Goal: Information Seeking & Learning: Learn about a topic

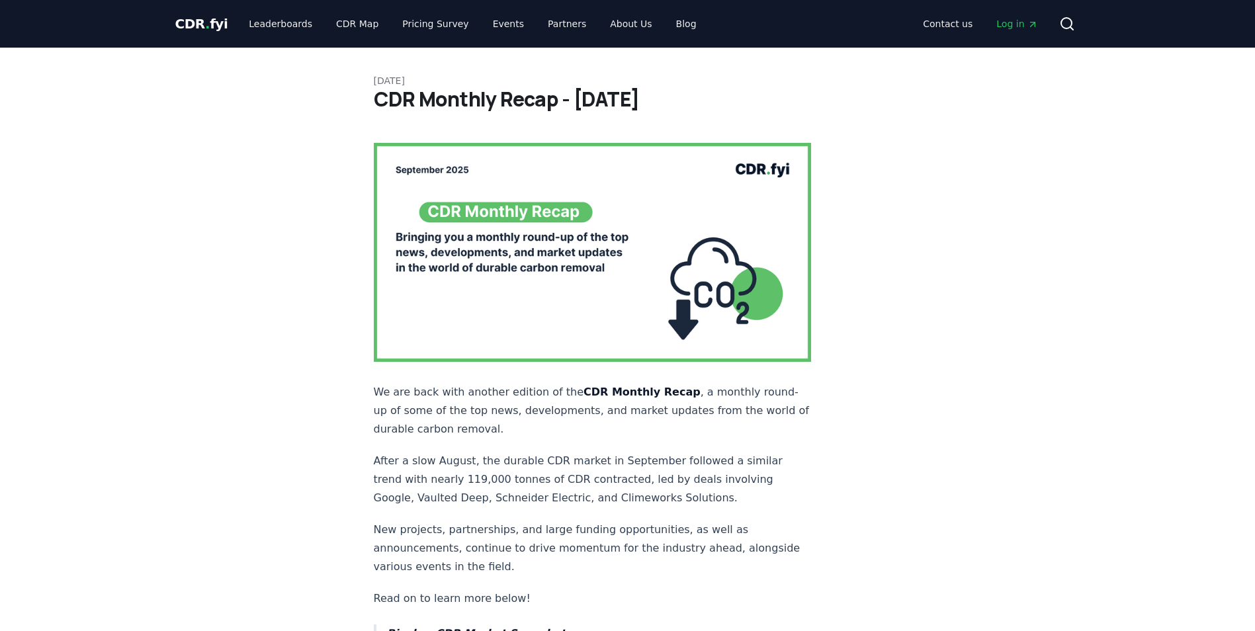
scroll to position [66, 0]
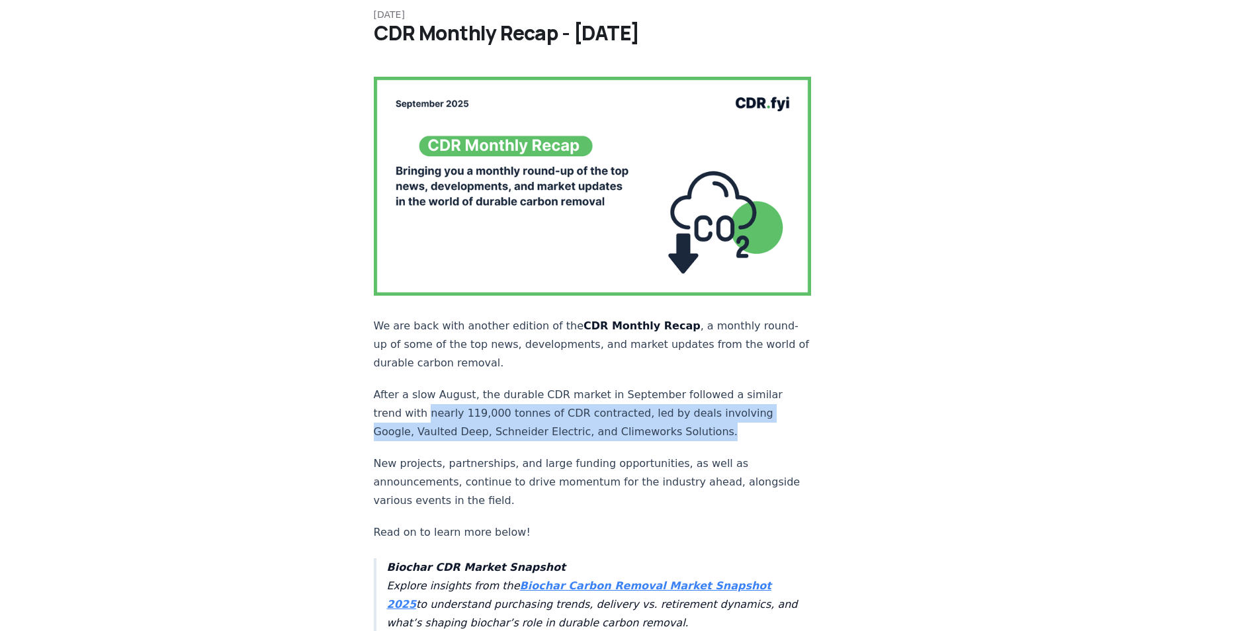
drag, startPoint x: 426, startPoint y: 386, endPoint x: 716, endPoint y: 395, distance: 290.0
click at [662, 395] on p "After a slow August, the durable CDR market in September followed a similar tre…" at bounding box center [593, 414] width 438 height 56
drag, startPoint x: 716, startPoint y: 395, endPoint x: 649, endPoint y: 396, distance: 66.8
copy p "nearly 119,000 tonnes of CDR contracted, led by deals involving Google, Vaulted…"
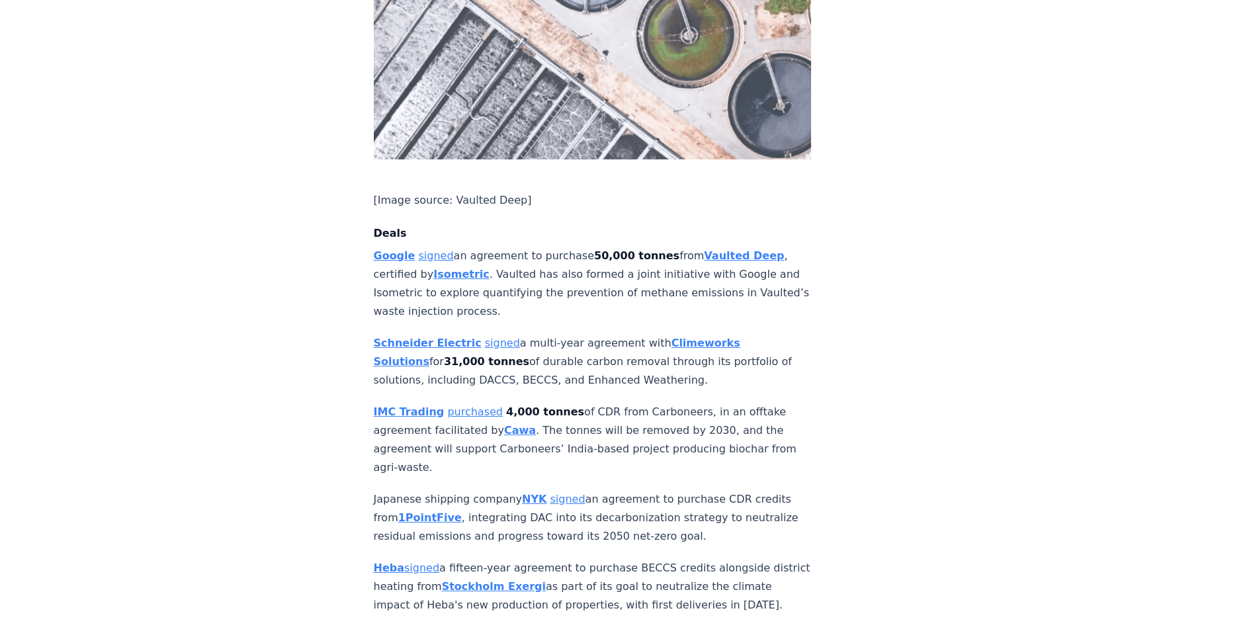
scroll to position [926, 0]
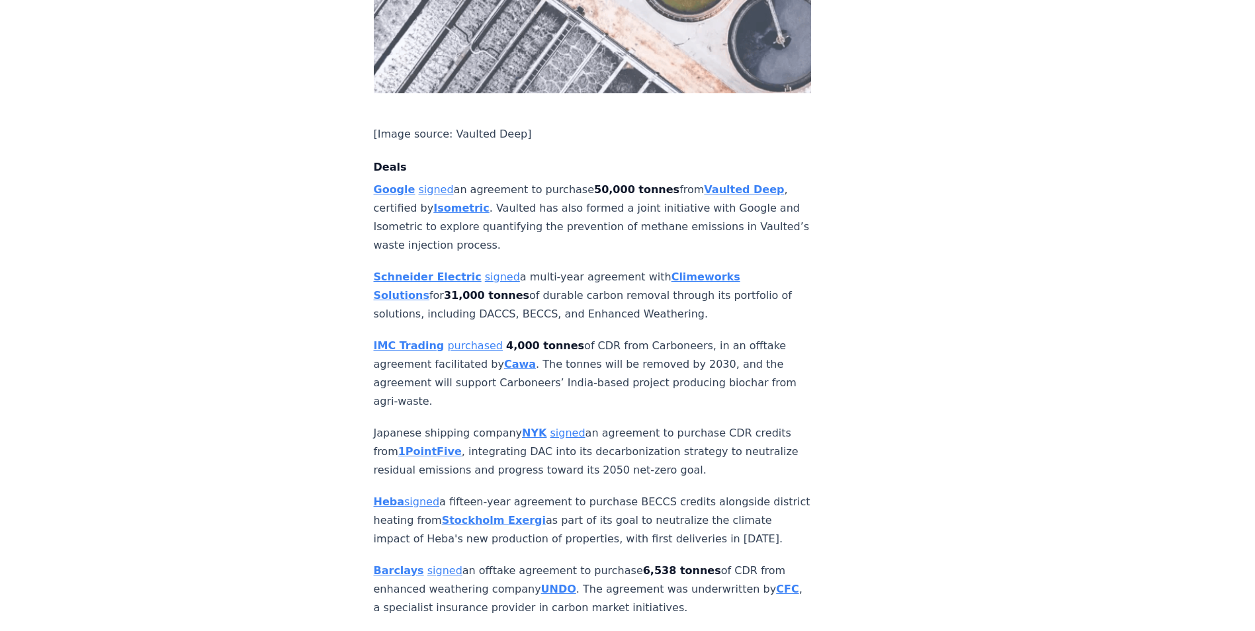
click at [513, 358] on strong "Cawa" at bounding box center [520, 364] width 32 height 13
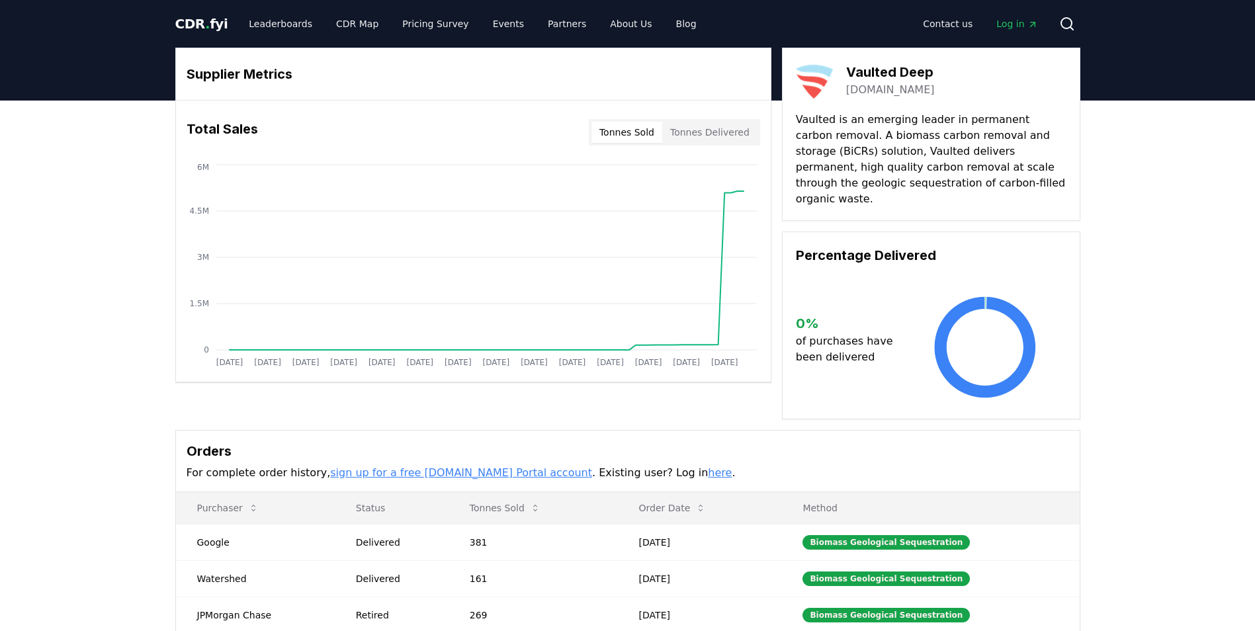
drag, startPoint x: 935, startPoint y: 72, endPoint x: 859, endPoint y: 71, distance: 76.1
click at [874, 88] on link "vaulteddeep.com" at bounding box center [890, 90] width 89 height 16
drag, startPoint x: 936, startPoint y: 71, endPoint x: 848, endPoint y: 71, distance: 87.3
click at [848, 71] on div "Vaulted Deep vaulteddeep.com" at bounding box center [931, 80] width 271 height 37
copy h3 "Vaulted Deep"
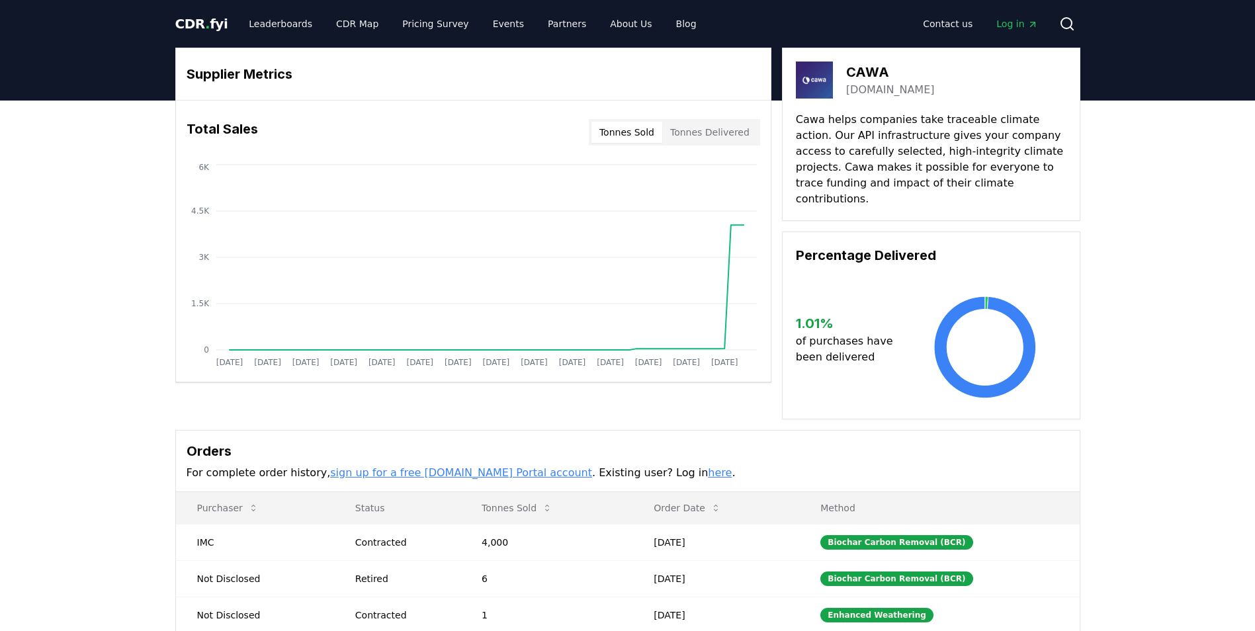
drag, startPoint x: 902, startPoint y: 91, endPoint x: 847, endPoint y: 89, distance: 55.0
click at [858, 89] on link "cawa.tech" at bounding box center [890, 90] width 89 height 16
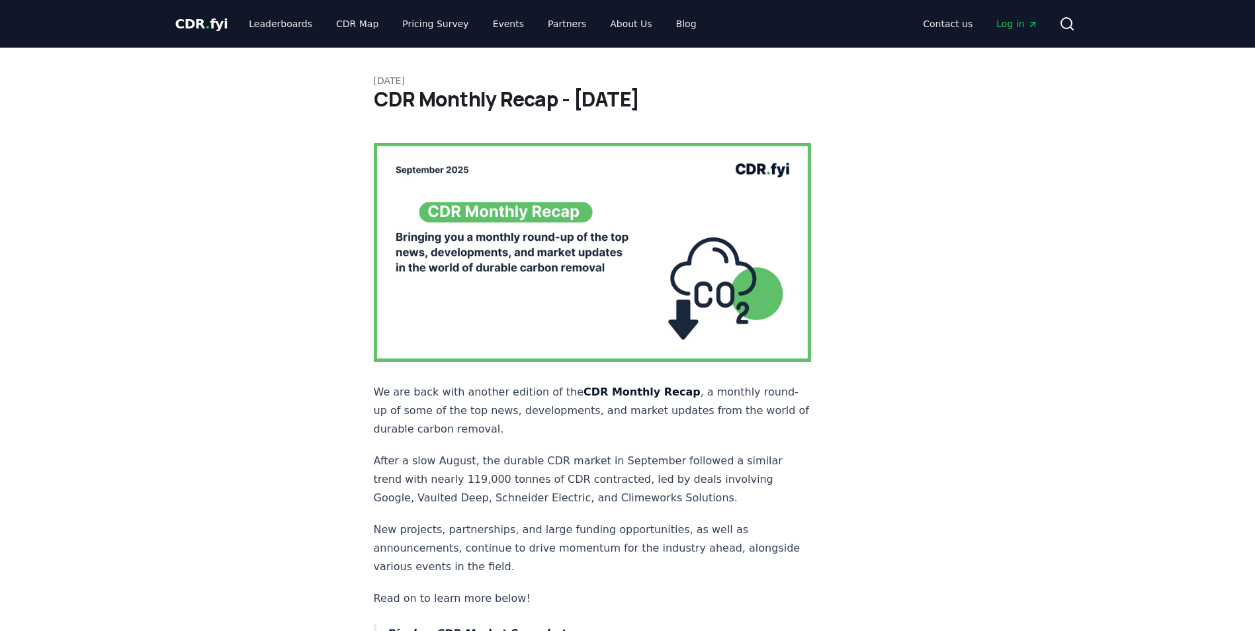
scroll to position [926, 0]
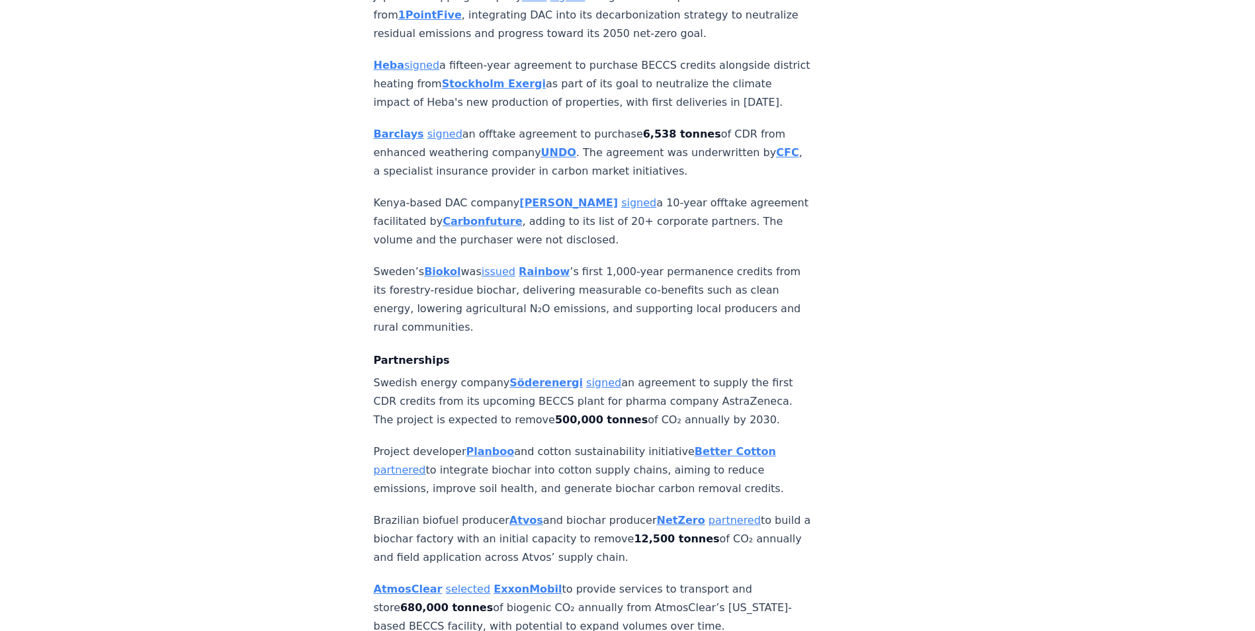
scroll to position [1429, 0]
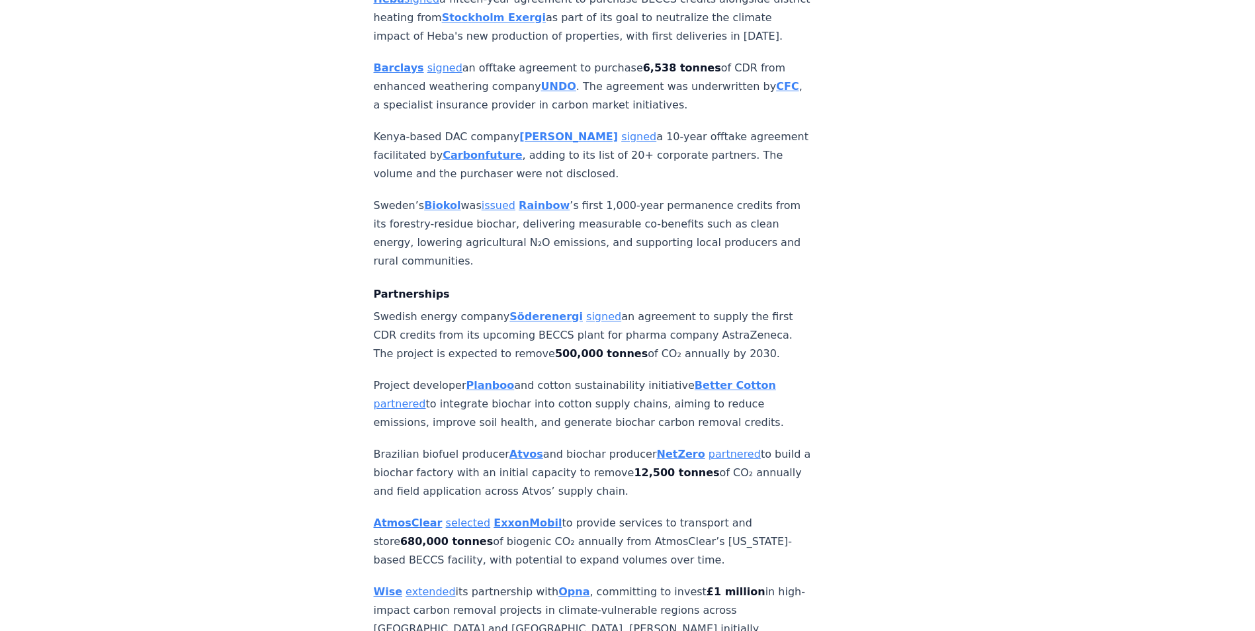
drag, startPoint x: 371, startPoint y: 341, endPoint x: 733, endPoint y: 452, distance: 378.0
copy div "Project developer Planboo and cotton sustainability initiative Better Cotton pa…"
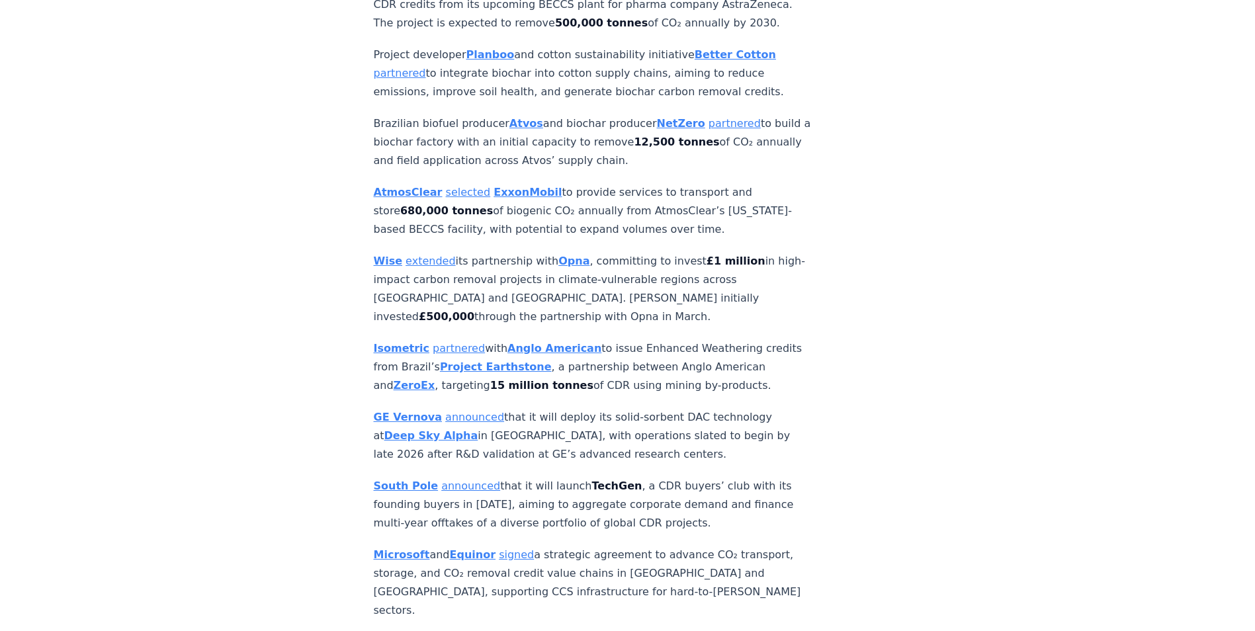
scroll to position [1826, 0]
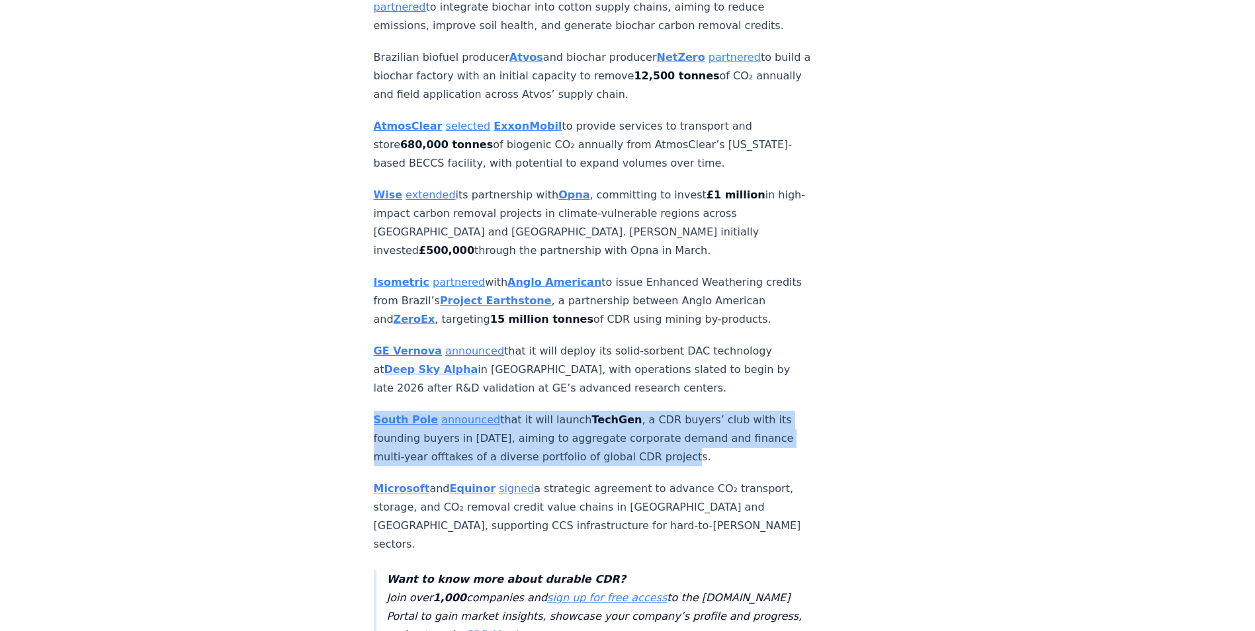
drag, startPoint x: 363, startPoint y: 396, endPoint x: 698, endPoint y: 441, distance: 337.9
drag, startPoint x: 698, startPoint y: 441, endPoint x: 621, endPoint y: 427, distance: 78.0
copy p "South Pole announced that it will launch TechGen , a CDR buyers’ club with its …"
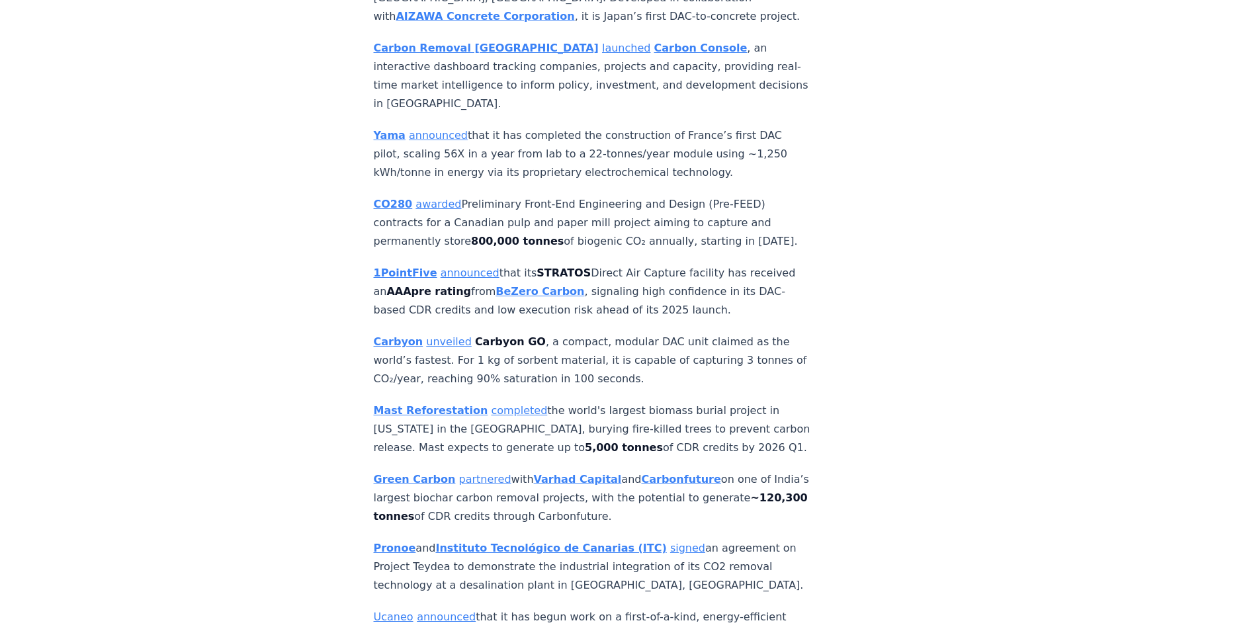
scroll to position [2951, 0]
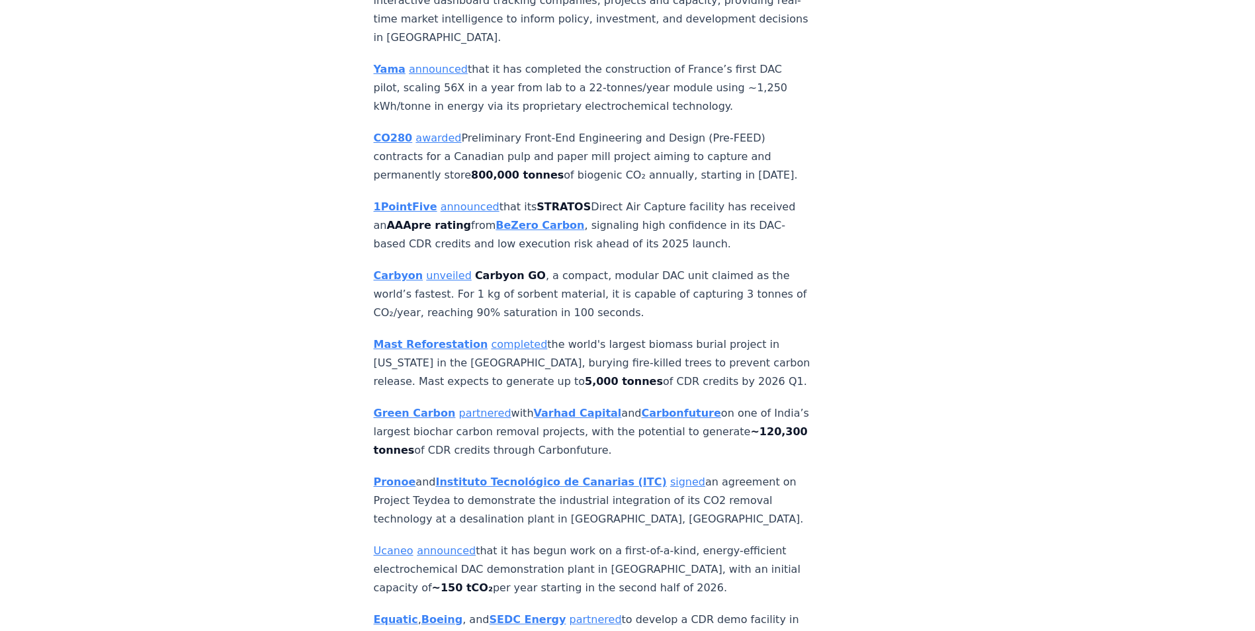
drag, startPoint x: 364, startPoint y: 337, endPoint x: 671, endPoint y: 371, distance: 308.9
drag, startPoint x: 671, startPoint y: 371, endPoint x: 612, endPoint y: 369, distance: 59.0
copy p "Green Carbon partnered with Varhad Capital and Carbonfuture on one of India’s l…"
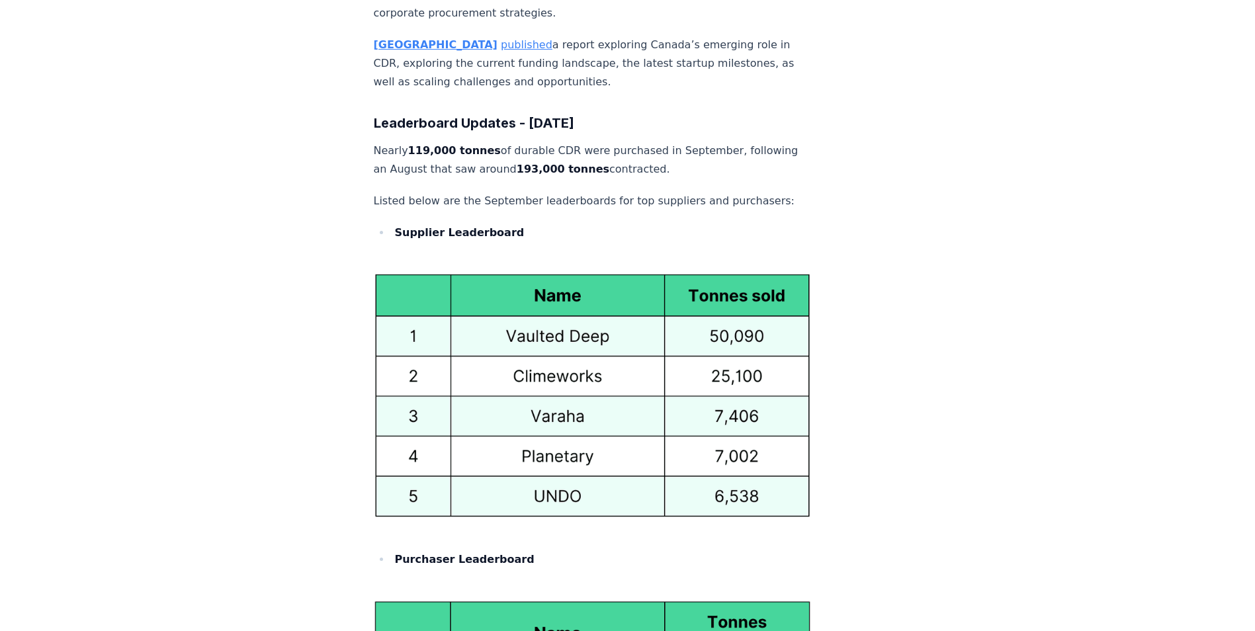
scroll to position [6949, 0]
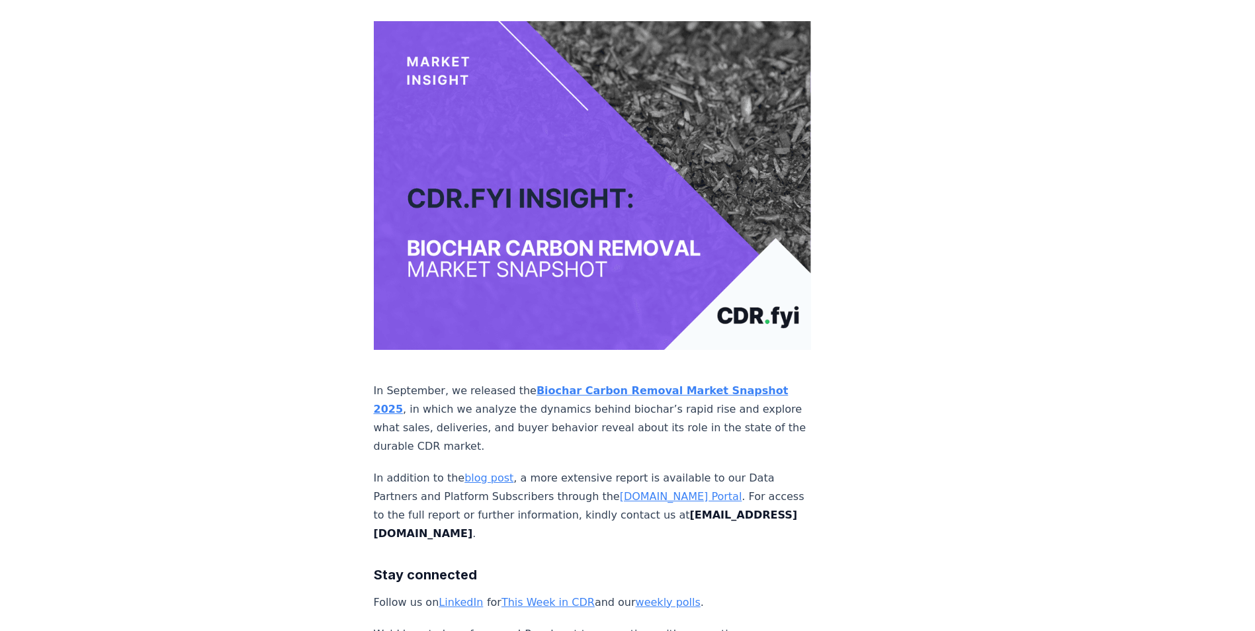
scroll to position [8537, 0]
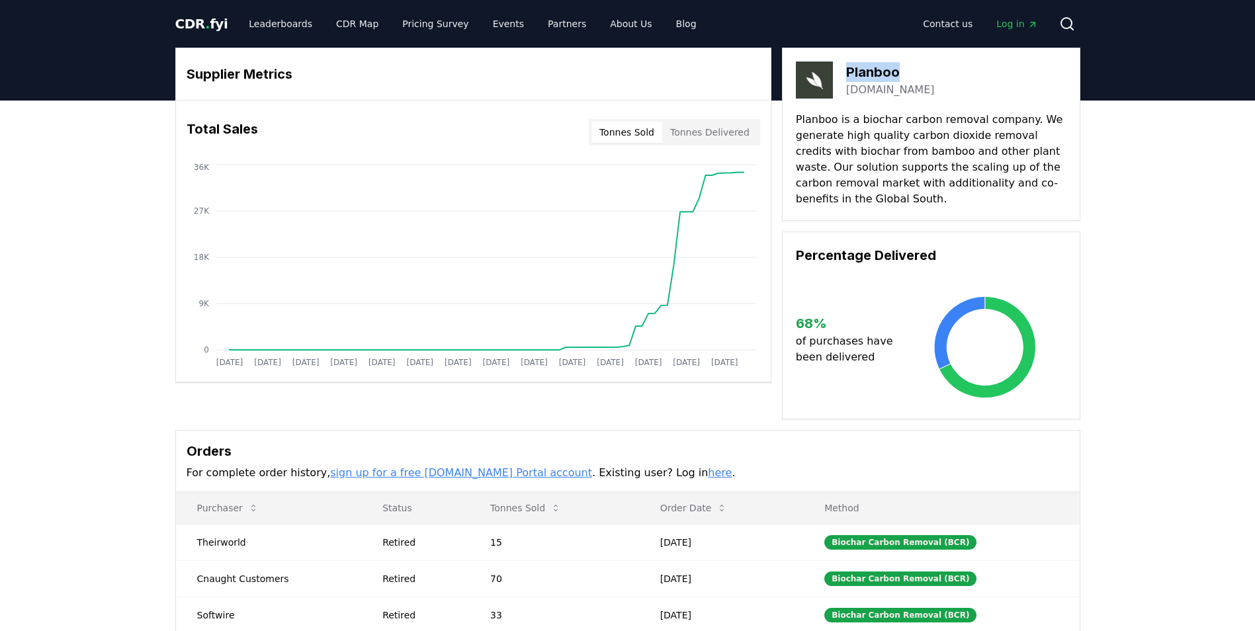
drag, startPoint x: 922, startPoint y: 71, endPoint x: 842, endPoint y: 72, distance: 80.1
click at [842, 72] on div "Planboo planboo.eco" at bounding box center [931, 80] width 271 height 37
copy h3 "Planboo"
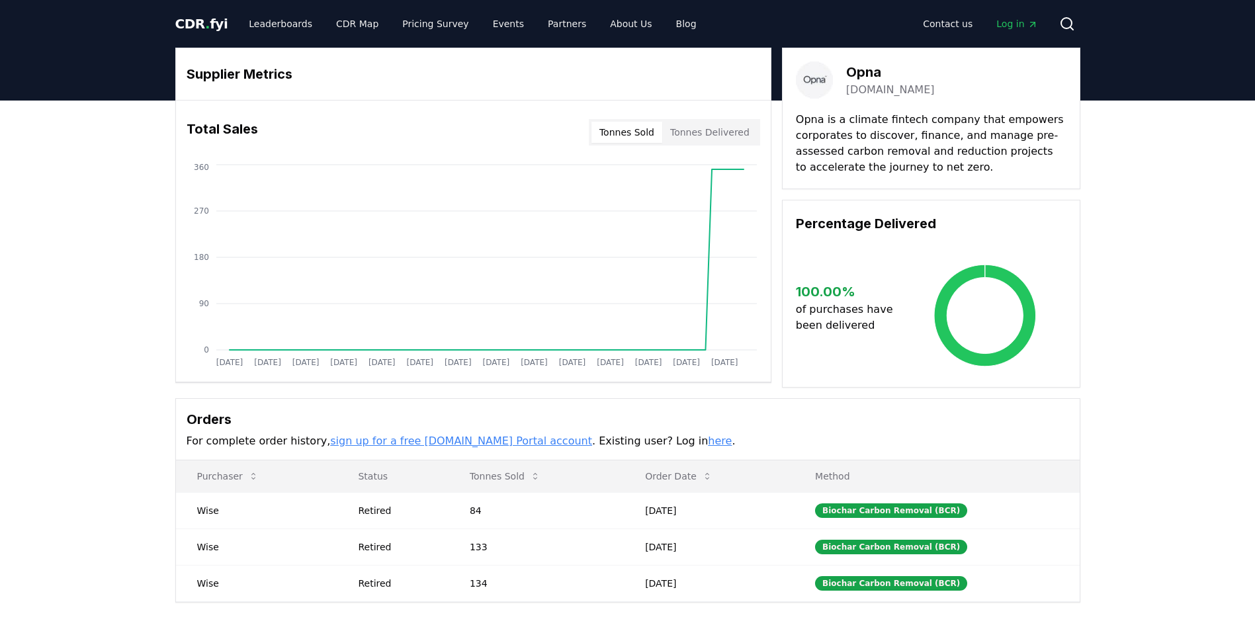
click at [1170, 308] on div "Supplier Metrics Total Sales Tonnes Sold Tonnes Delivered [DATE] [DATE] [DATE] …" at bounding box center [627, 378] width 1255 height 555
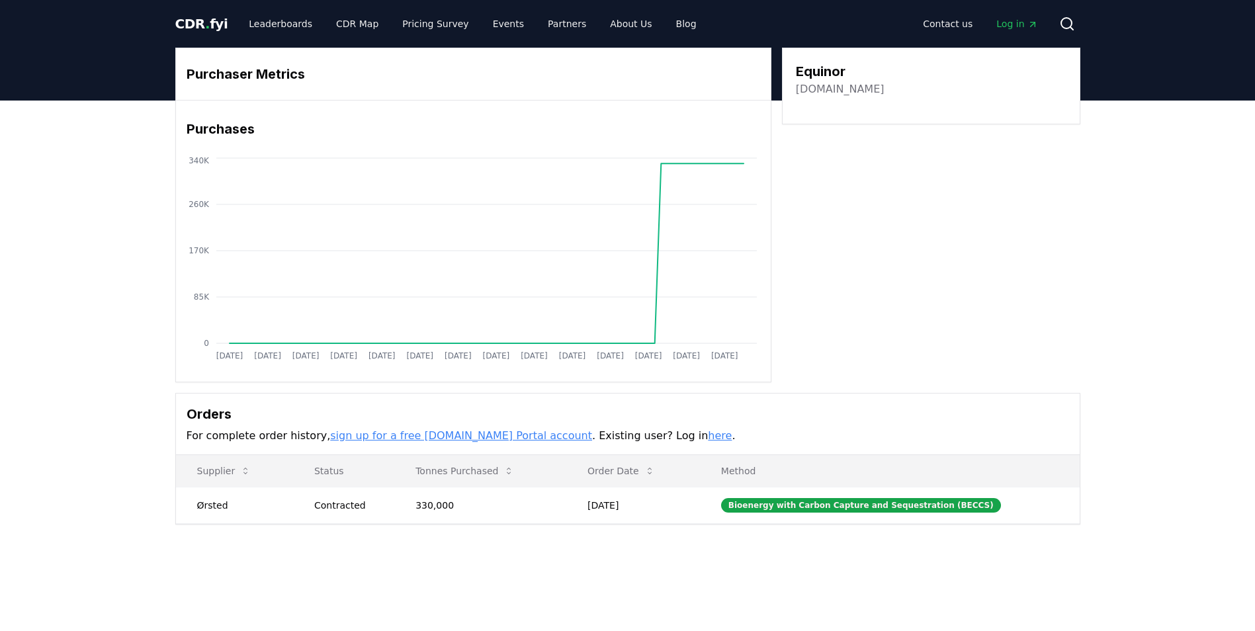
click at [842, 86] on link "equinor.com" at bounding box center [840, 89] width 89 height 16
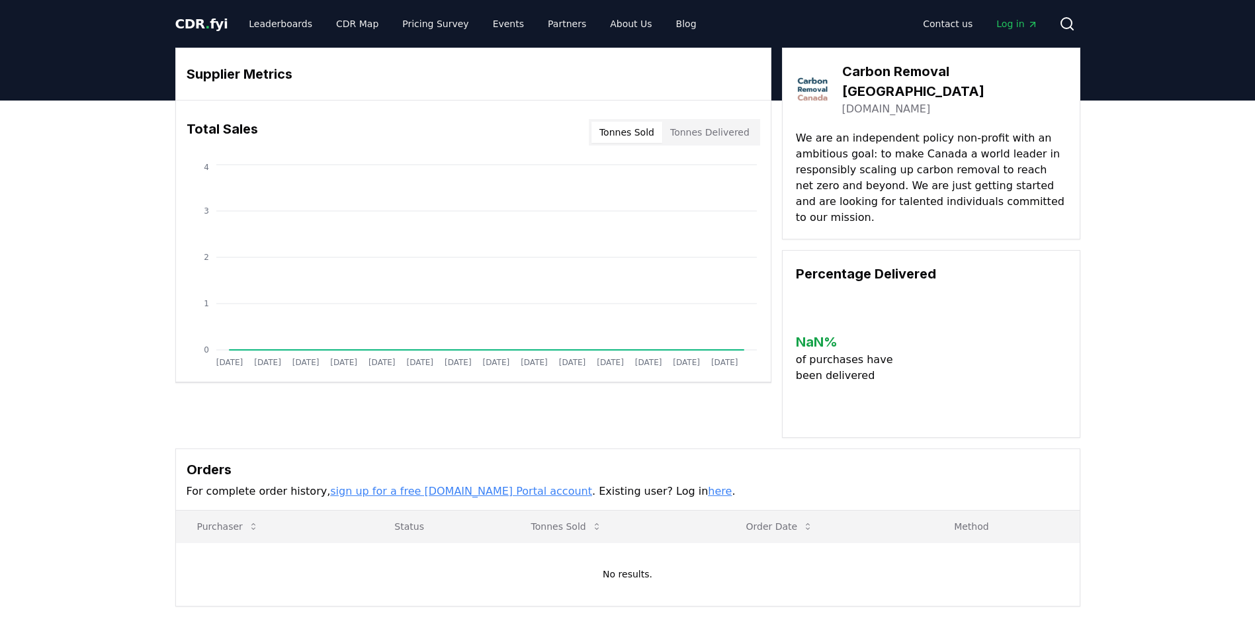
click at [903, 78] on h3 "Carbon Removal [GEOGRAPHIC_DATA]" at bounding box center [954, 82] width 224 height 40
click at [902, 78] on h3 "Carbon Removal Canada" at bounding box center [954, 82] width 224 height 40
click at [854, 101] on link "carbonremoval.ca" at bounding box center [886, 109] width 89 height 16
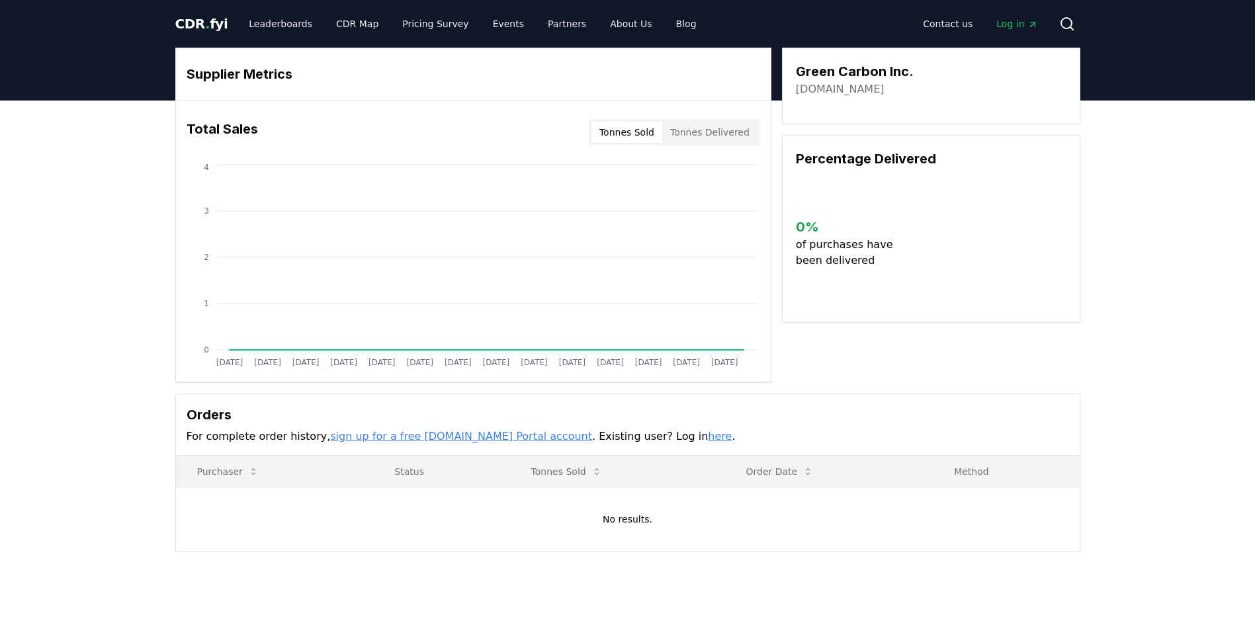
drag, startPoint x: 901, startPoint y: 90, endPoint x: 797, endPoint y: 88, distance: 103.2
click at [797, 88] on div "green-carbon.co.jp" at bounding box center [855, 89] width 118 height 16
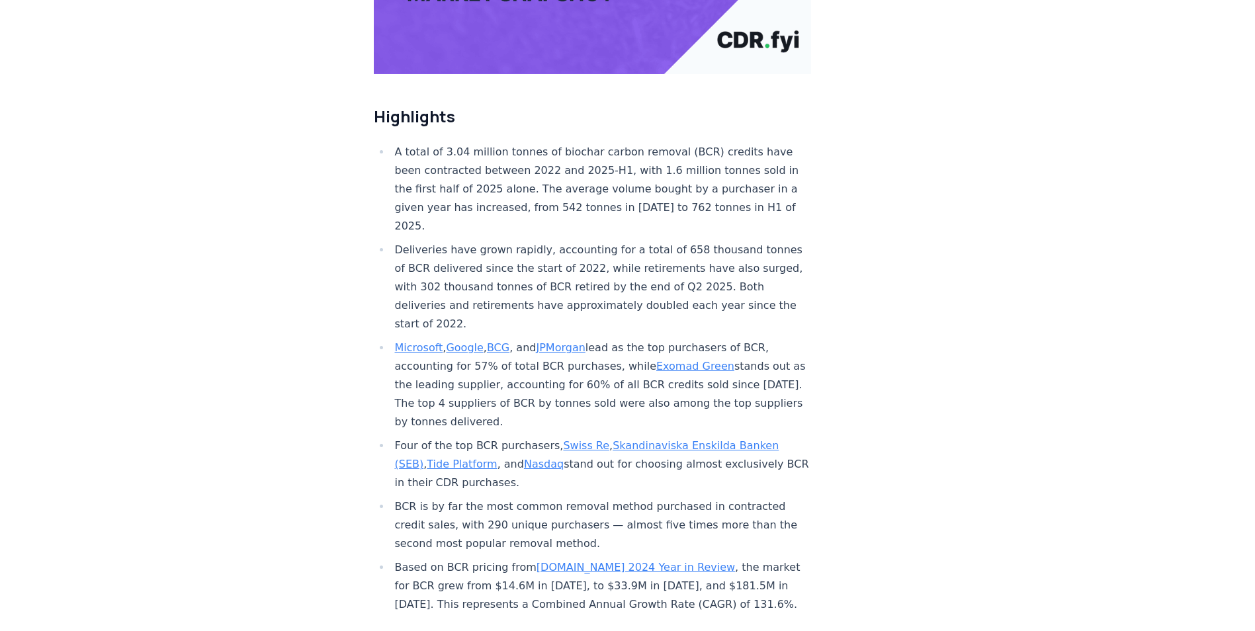
scroll to position [463, 0]
